Goal: Check status: Check status

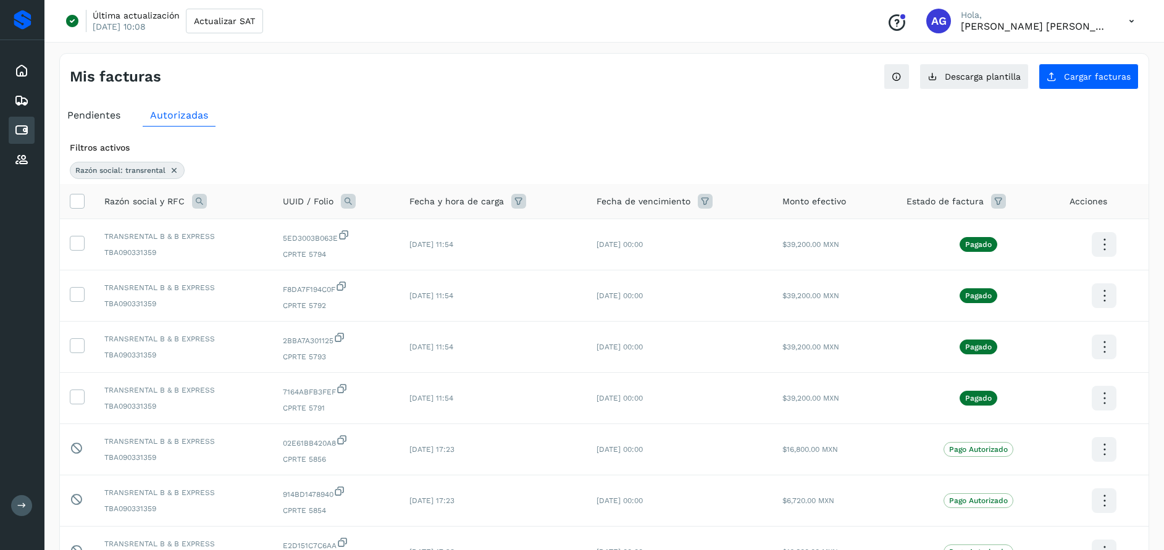
scroll to position [259, 0]
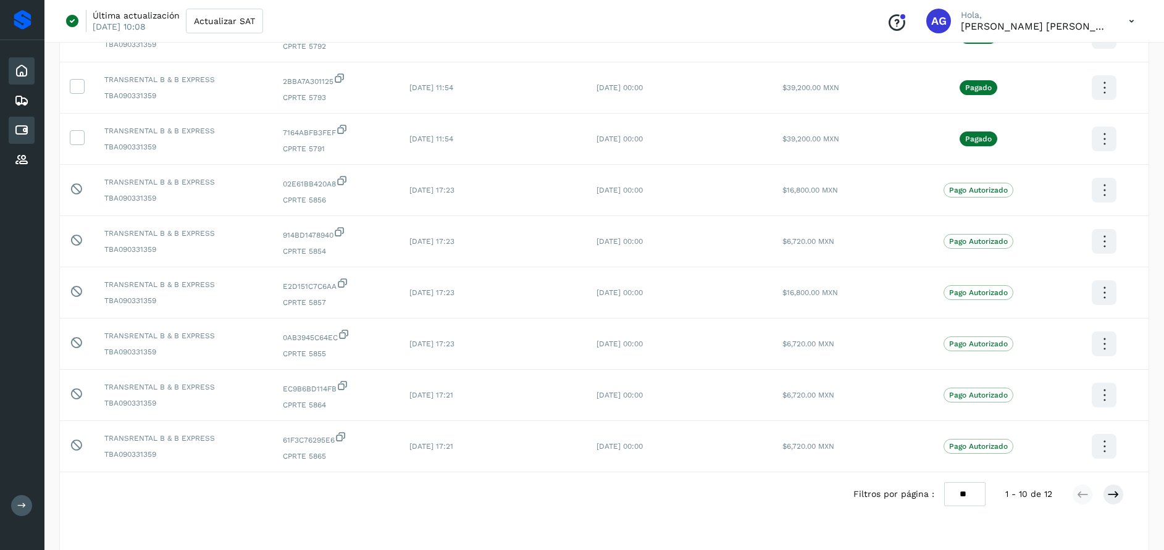
click at [14, 62] on div "Inicio" at bounding box center [22, 70] width 26 height 27
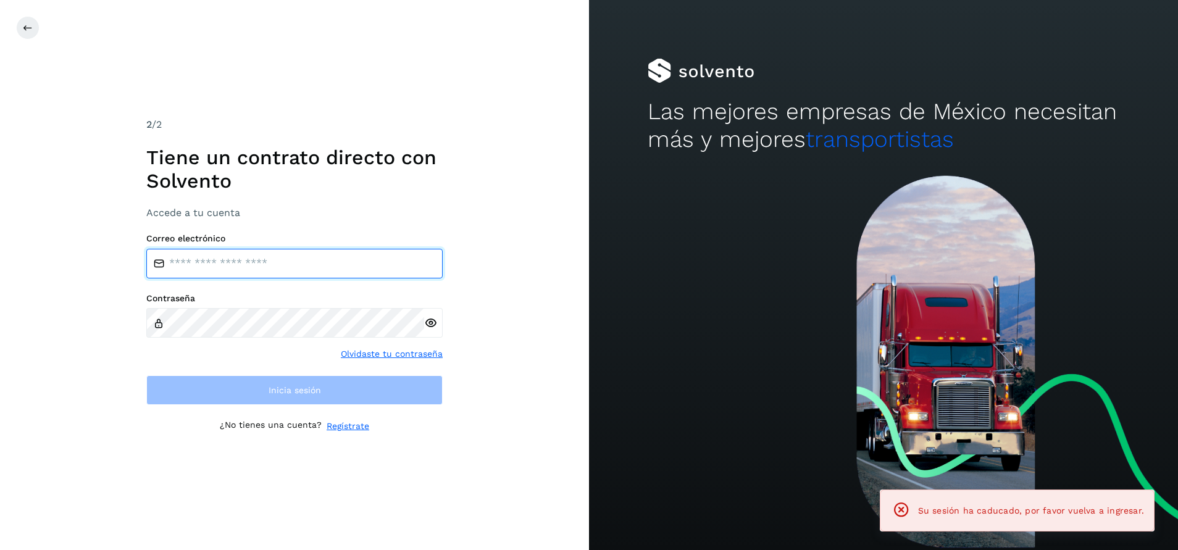
type input "**********"
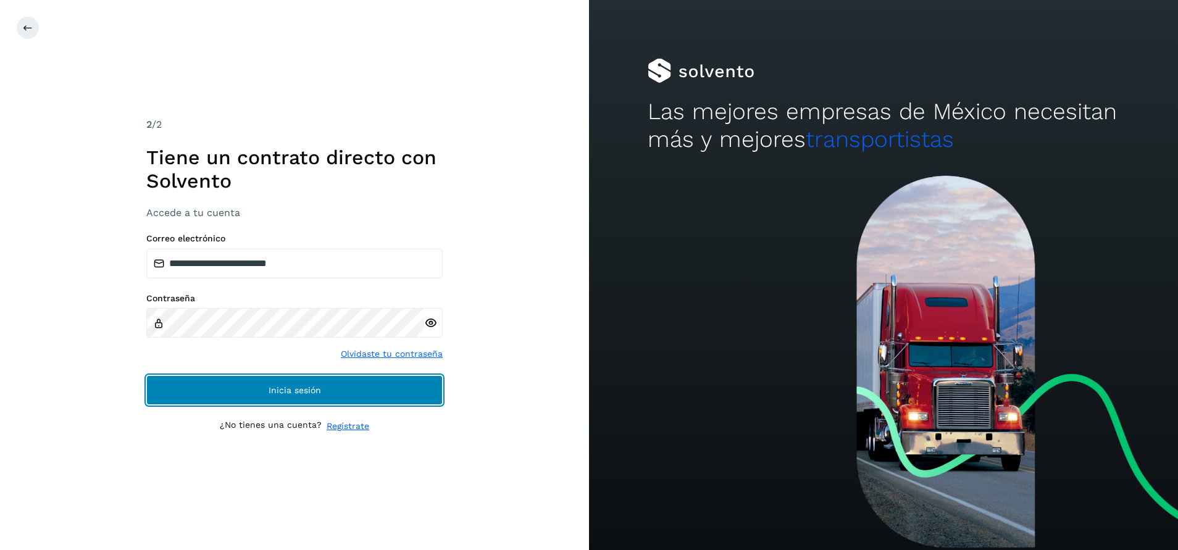
click at [386, 380] on button "Inicia sesión" at bounding box center [294, 390] width 296 height 30
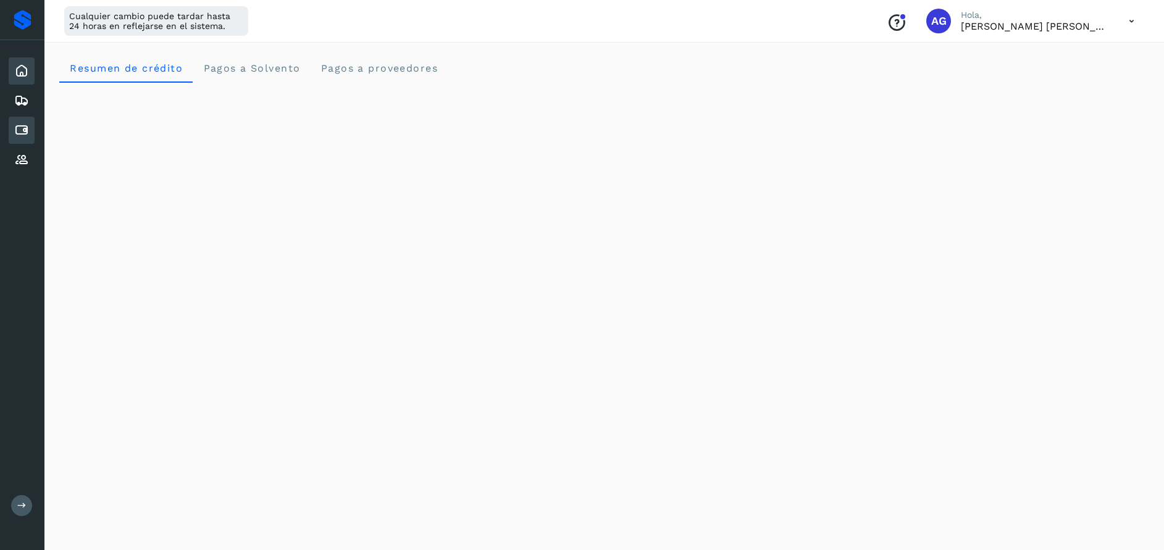
click at [22, 128] on icon at bounding box center [21, 130] width 15 height 15
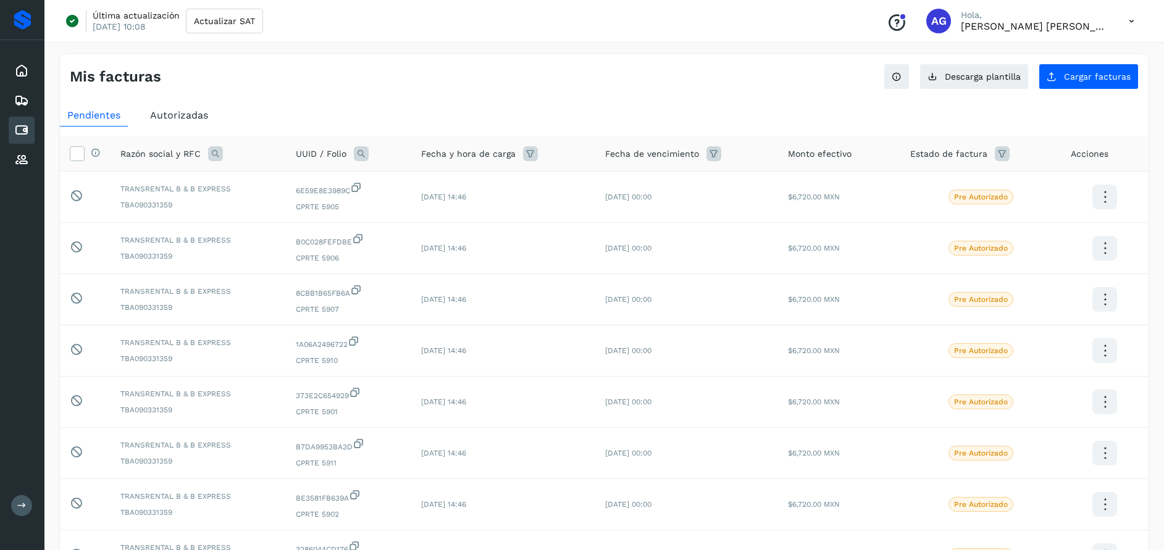
click at [202, 116] on span "Autorizadas" at bounding box center [179, 115] width 58 height 12
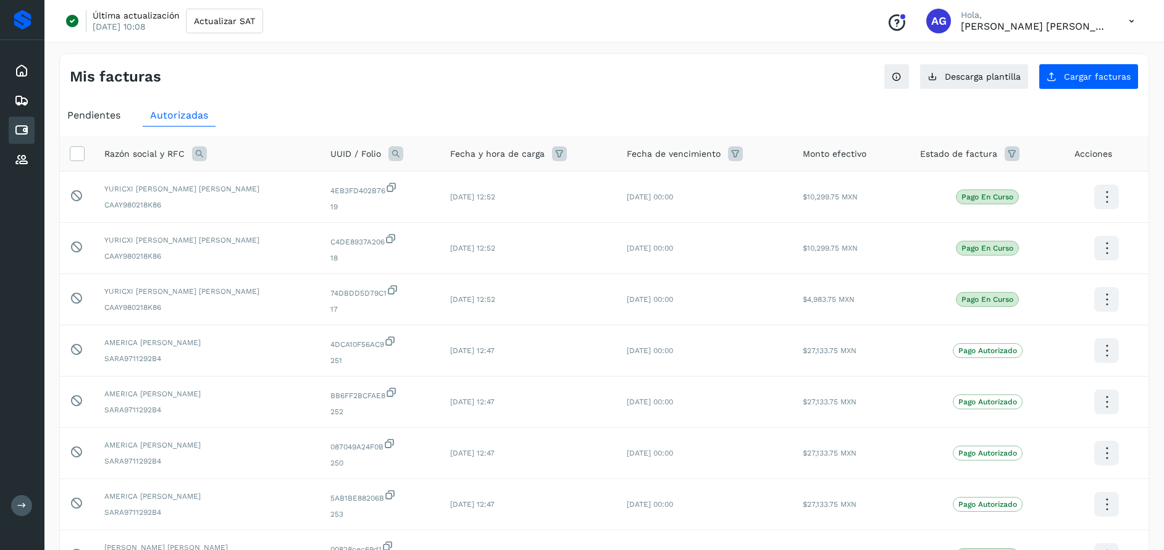
click at [201, 153] on icon at bounding box center [199, 153] width 15 height 15
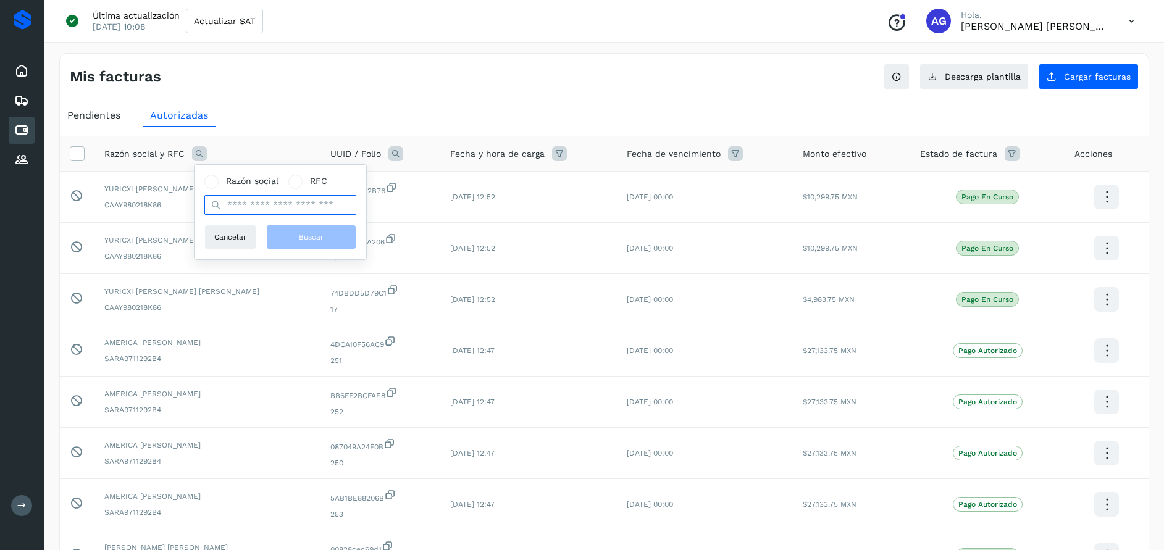
click at [293, 200] on input "text" at bounding box center [280, 205] width 152 height 20
type input "**********"
click at [311, 231] on button "Buscar" at bounding box center [311, 237] width 90 height 25
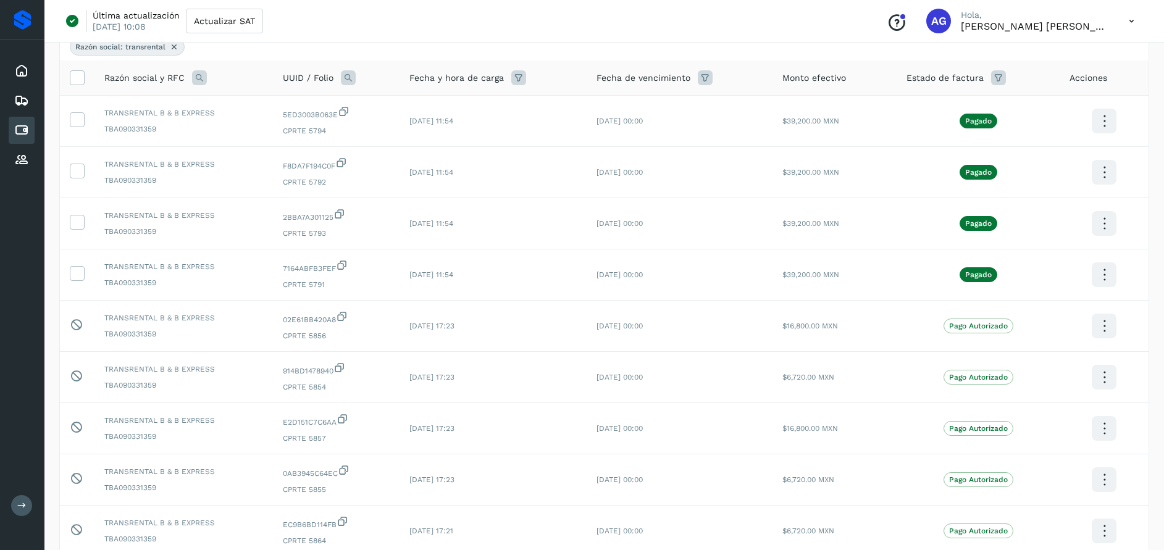
scroll to position [286, 0]
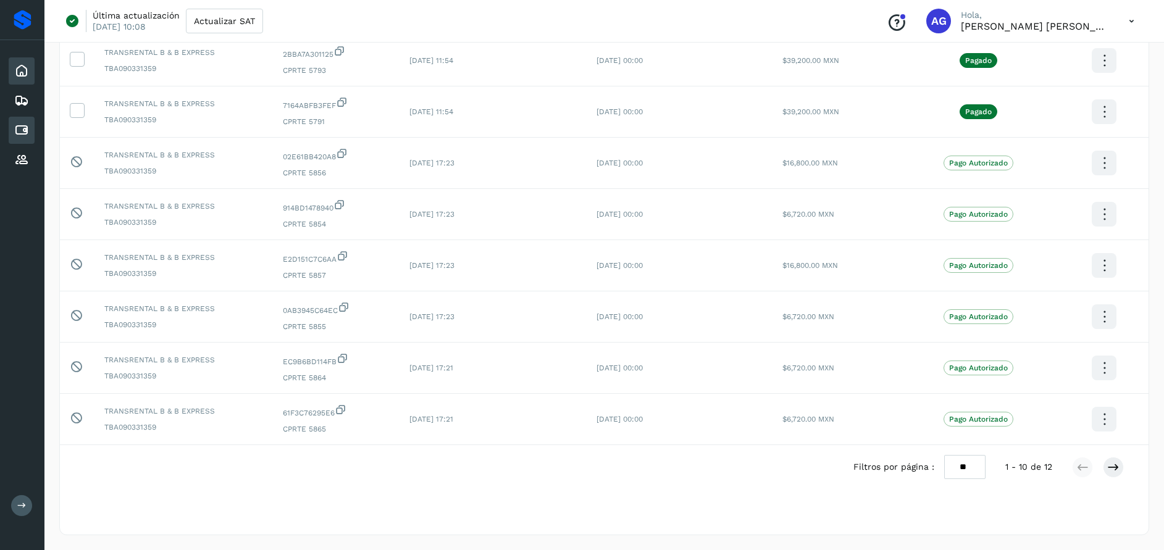
click at [24, 72] on icon at bounding box center [21, 71] width 15 height 15
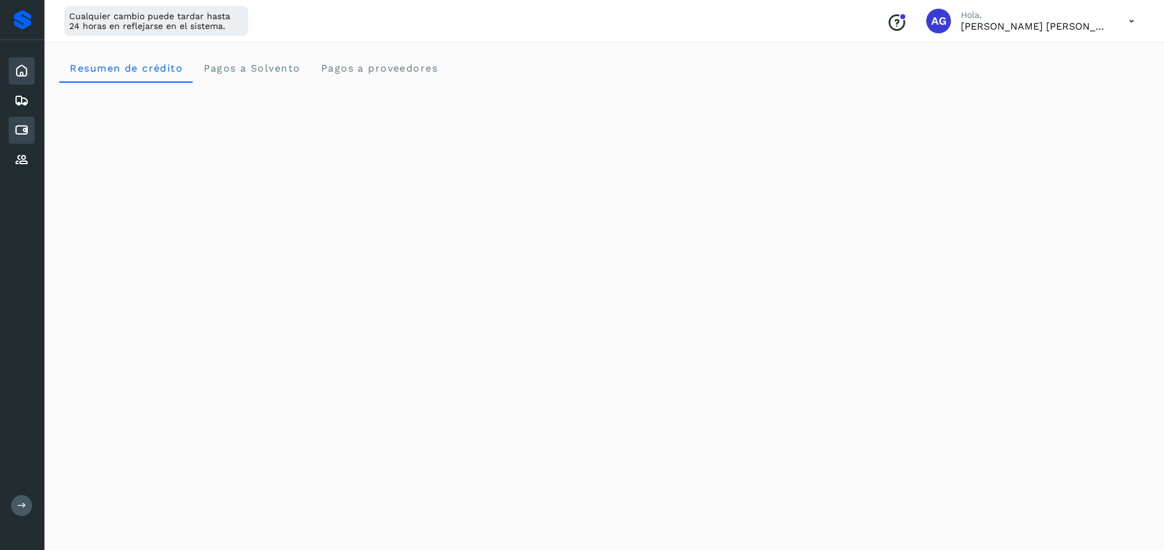
click at [23, 132] on icon at bounding box center [21, 130] width 15 height 15
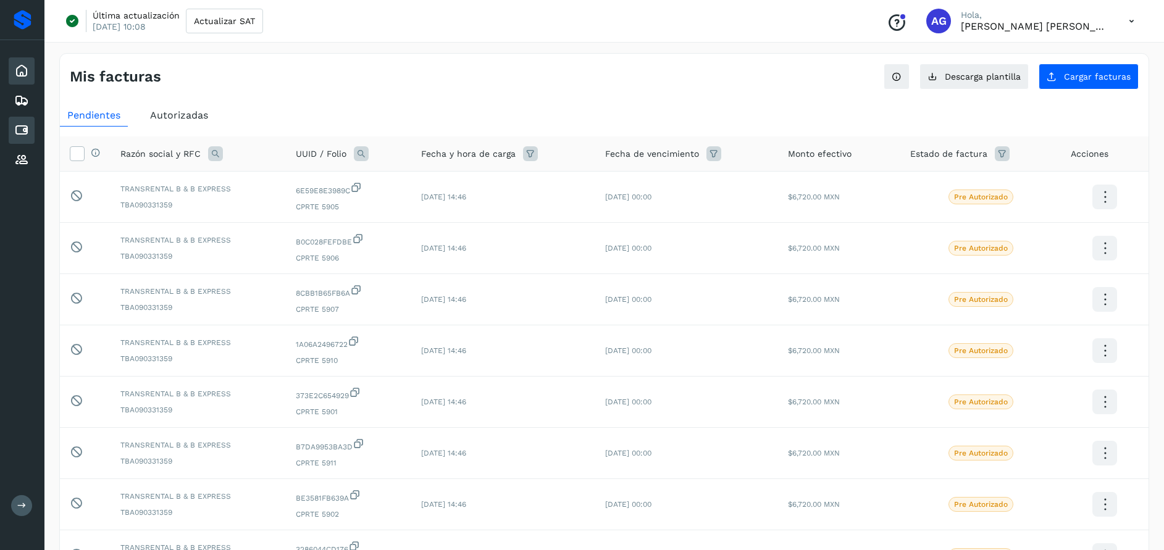
click at [24, 73] on icon at bounding box center [21, 71] width 15 height 15
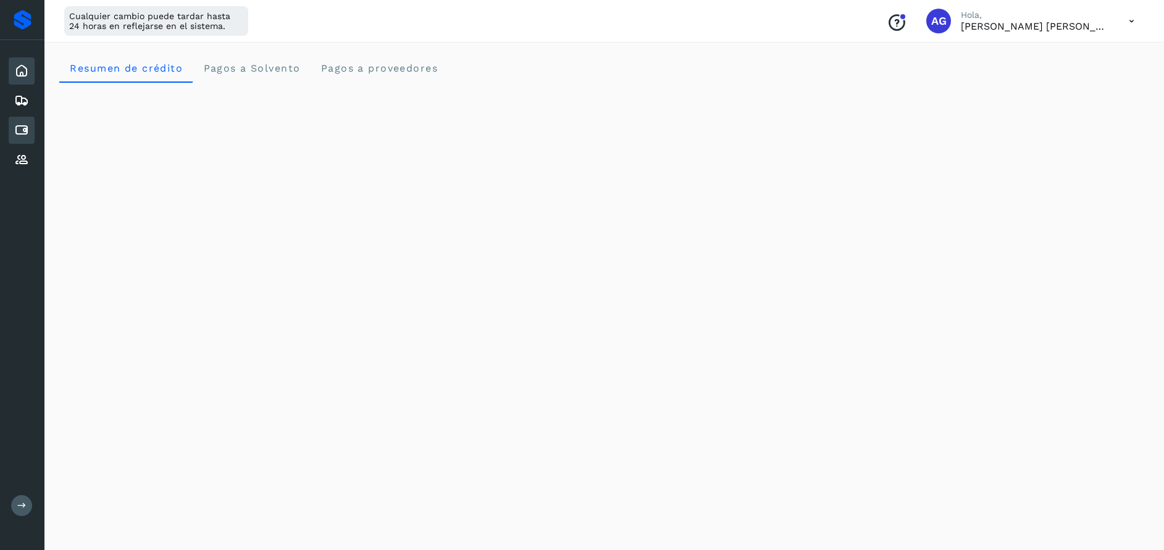
click at [27, 131] on icon at bounding box center [21, 130] width 15 height 15
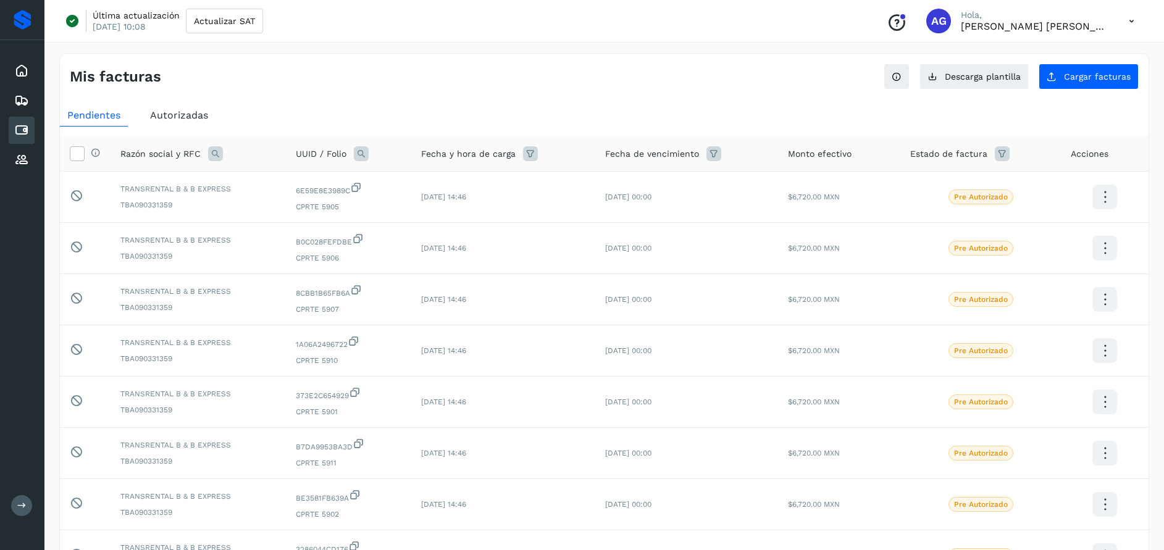
click at [167, 117] on span "Autorizadas" at bounding box center [179, 115] width 58 height 12
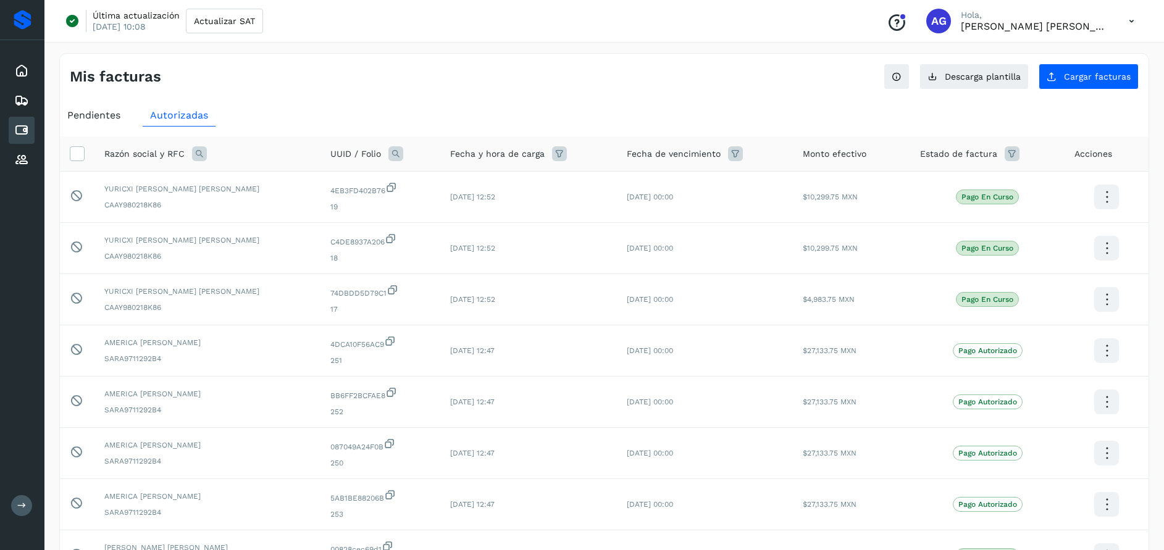
click at [203, 154] on icon at bounding box center [199, 153] width 15 height 15
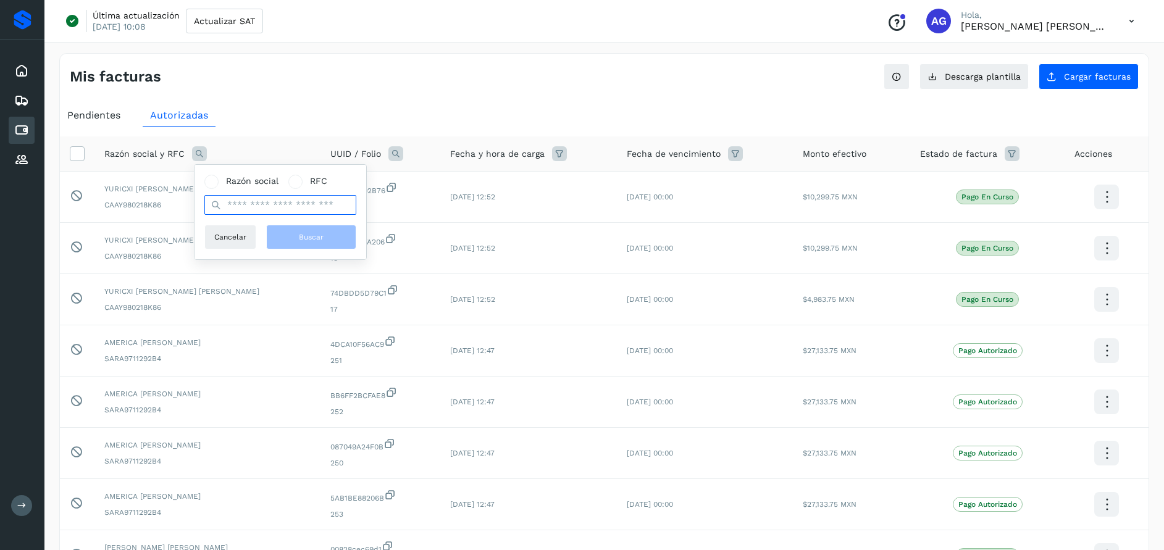
click at [251, 199] on input "text" at bounding box center [280, 205] width 152 height 20
type input "**********"
click at [296, 237] on button "Buscar" at bounding box center [311, 237] width 90 height 25
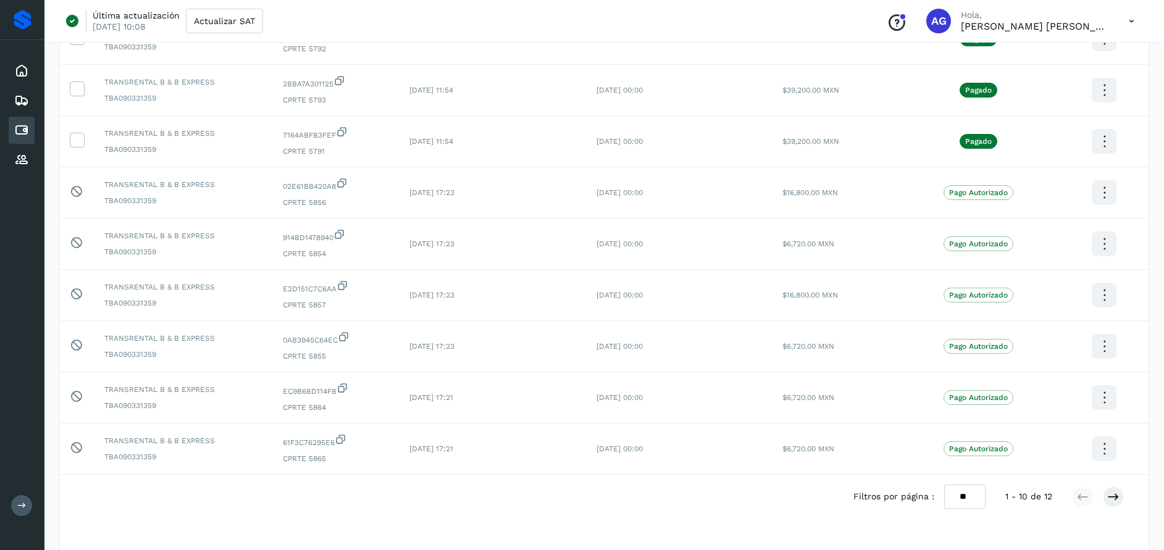
scroll to position [259, 0]
click at [1114, 493] on icon at bounding box center [1113, 494] width 12 height 12
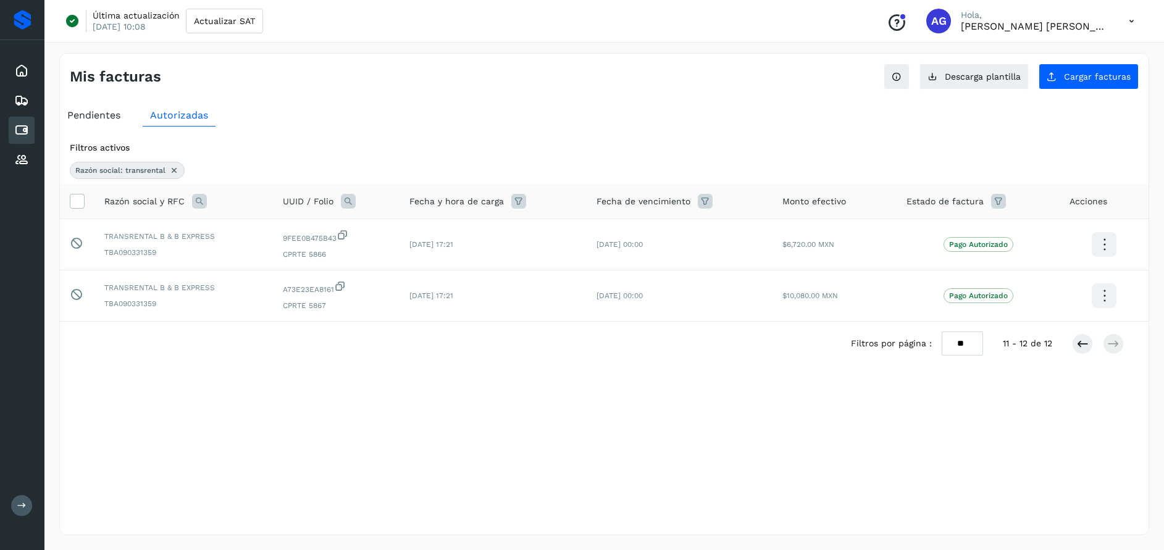
scroll to position [0, 0]
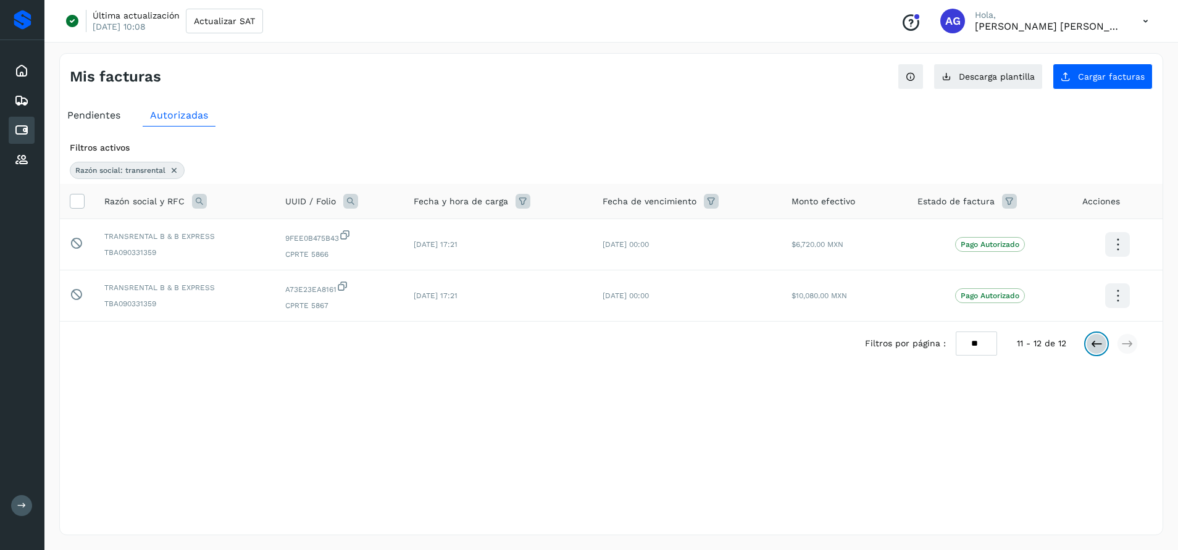
click at [1093, 339] on icon at bounding box center [1096, 344] width 12 height 12
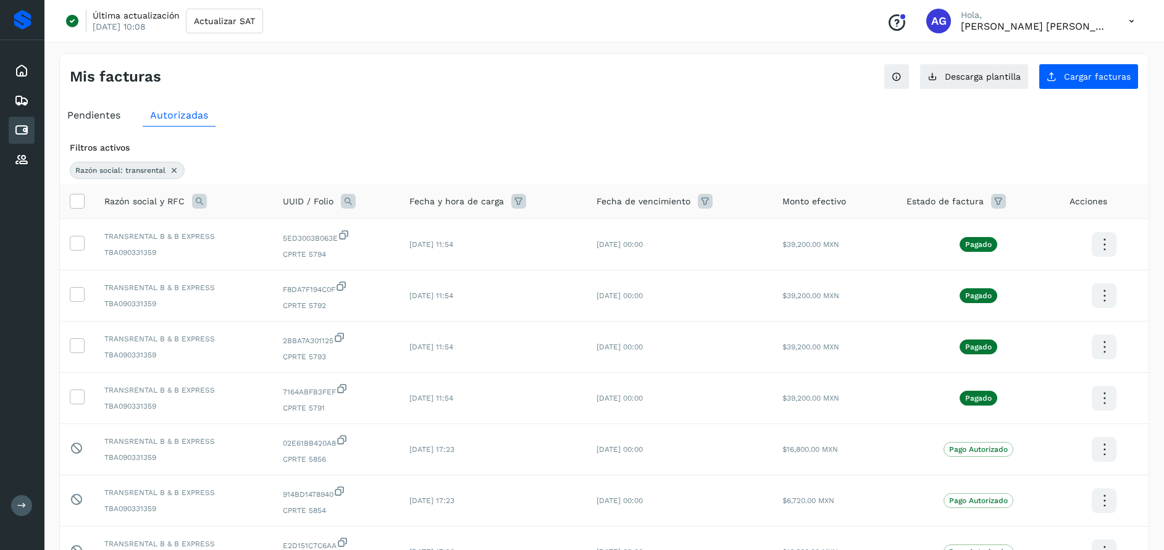
click at [1003, 203] on icon at bounding box center [998, 201] width 15 height 15
click at [1146, 233] on icon at bounding box center [1142, 232] width 13 height 13
click at [1014, 280] on icon at bounding box center [1015, 280] width 12 height 12
type input "**********"
click at [1143, 230] on div at bounding box center [582, 275] width 1164 height 550
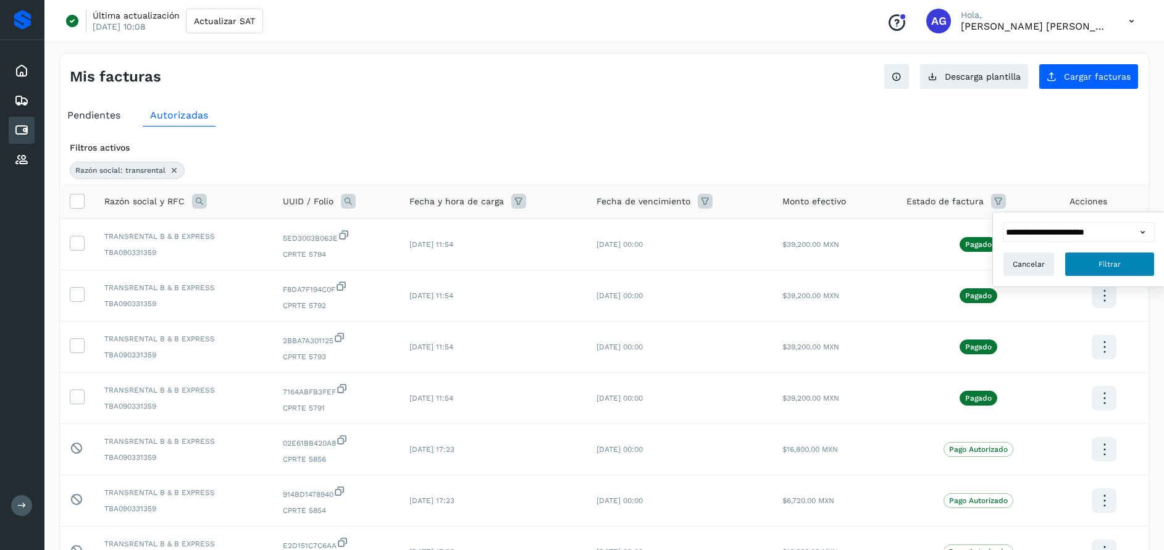
click at [1121, 276] on button "Filtrar" at bounding box center [1109, 264] width 90 height 25
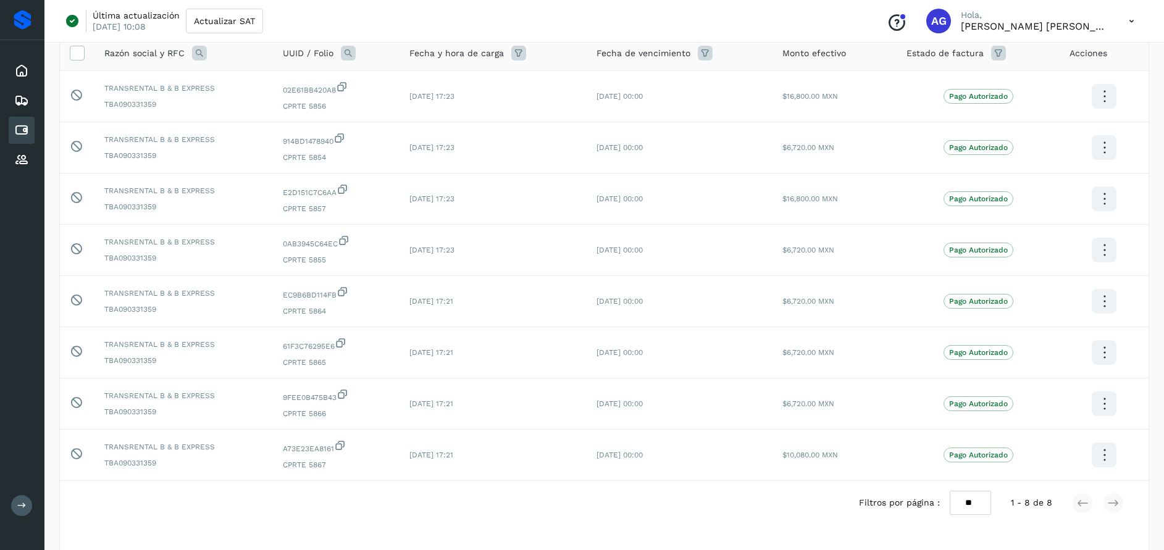
scroll to position [111, 0]
